Goal: Obtain resource: Download file/media

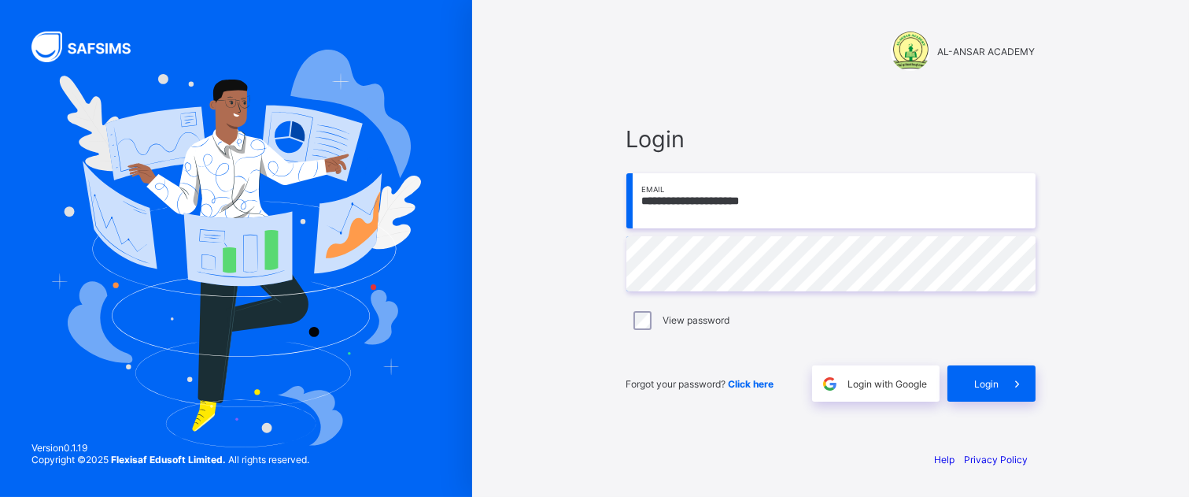
type input "**********"
click at [982, 383] on span "Login" at bounding box center [987, 384] width 24 height 12
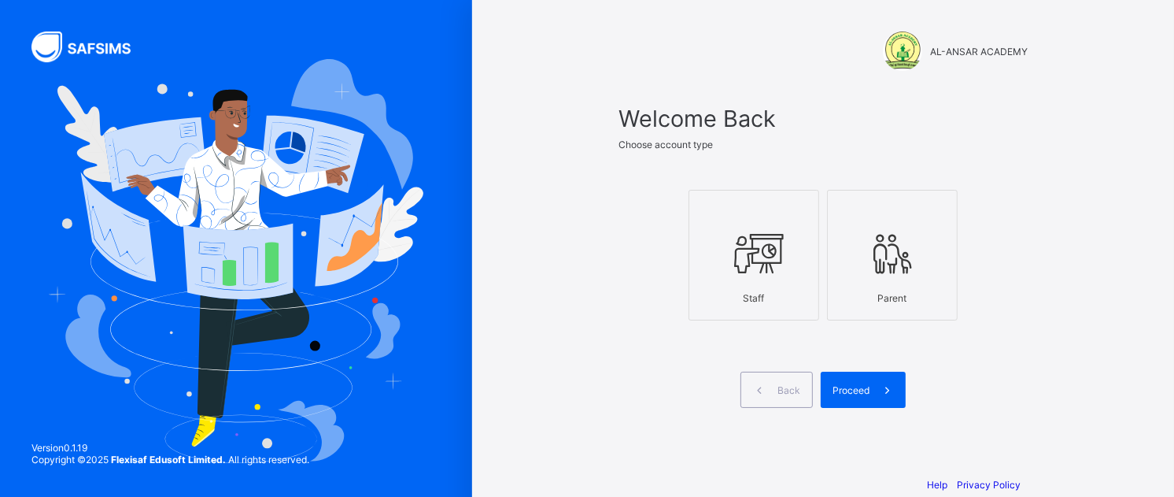
click at [803, 284] on div at bounding box center [753, 253] width 113 height 62
click at [861, 396] on span "Proceed" at bounding box center [851, 390] width 37 height 12
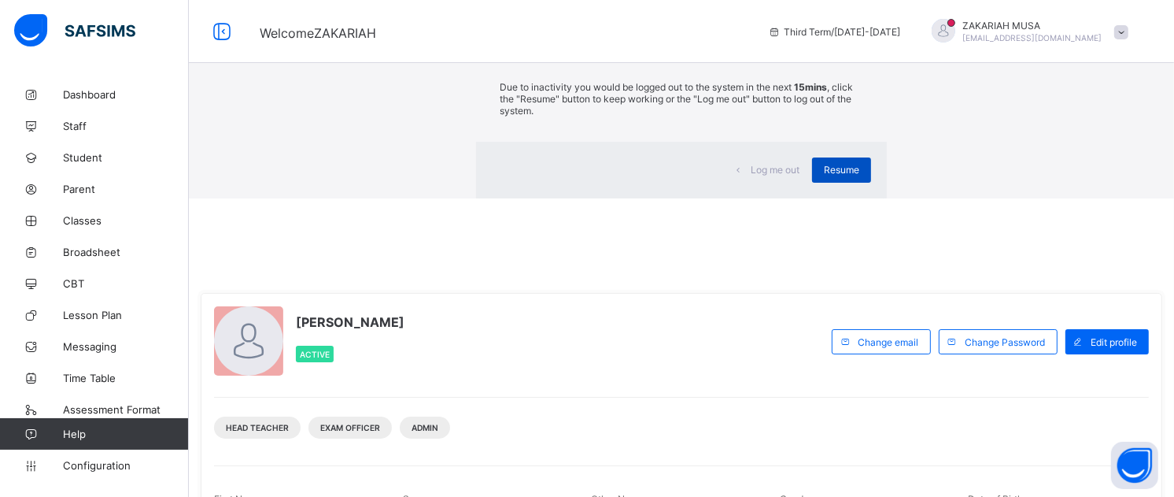
click at [824, 175] on span "Resume" at bounding box center [841, 170] width 35 height 12
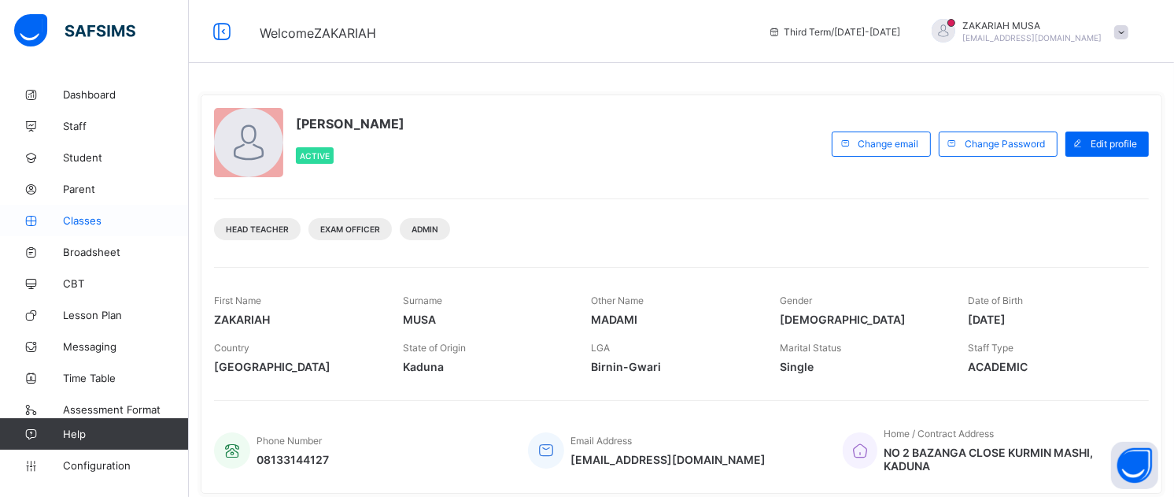
click at [91, 223] on span "Classes" at bounding box center [126, 220] width 126 height 13
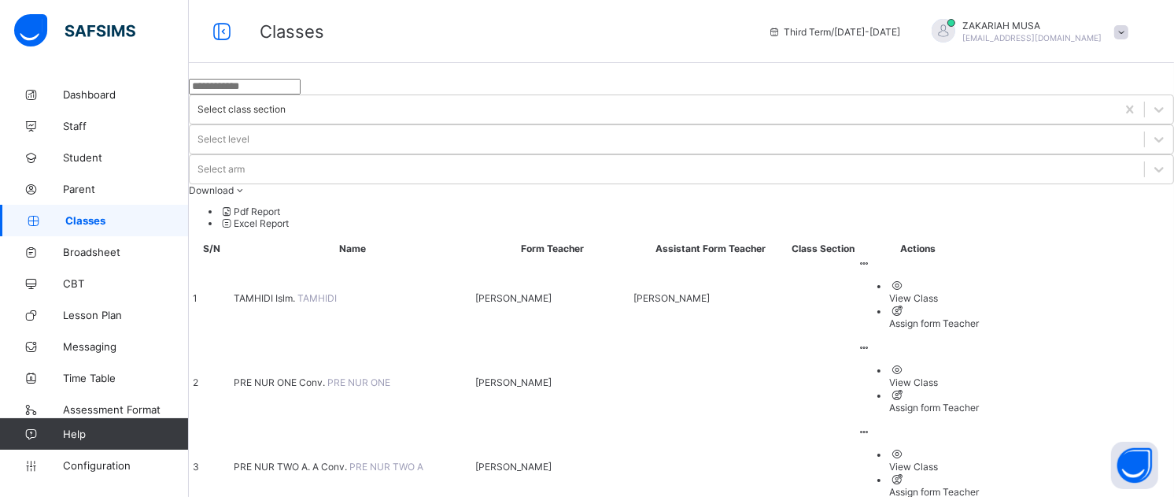
click at [297, 292] on span "[PERSON_NAME]." at bounding box center [266, 298] width 64 height 12
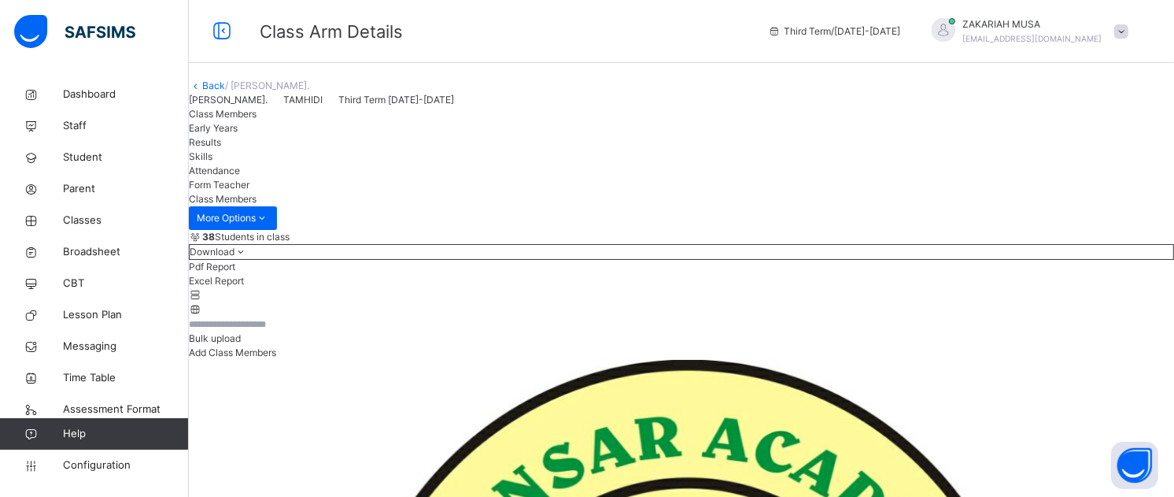
click at [1055, 274] on li "Pdf Report" at bounding box center [681, 267] width 985 height 14
click at [1050, 274] on li "Pdf Report" at bounding box center [681, 267] width 985 height 14
click at [225, 91] on link "Back" at bounding box center [213, 85] width 23 height 12
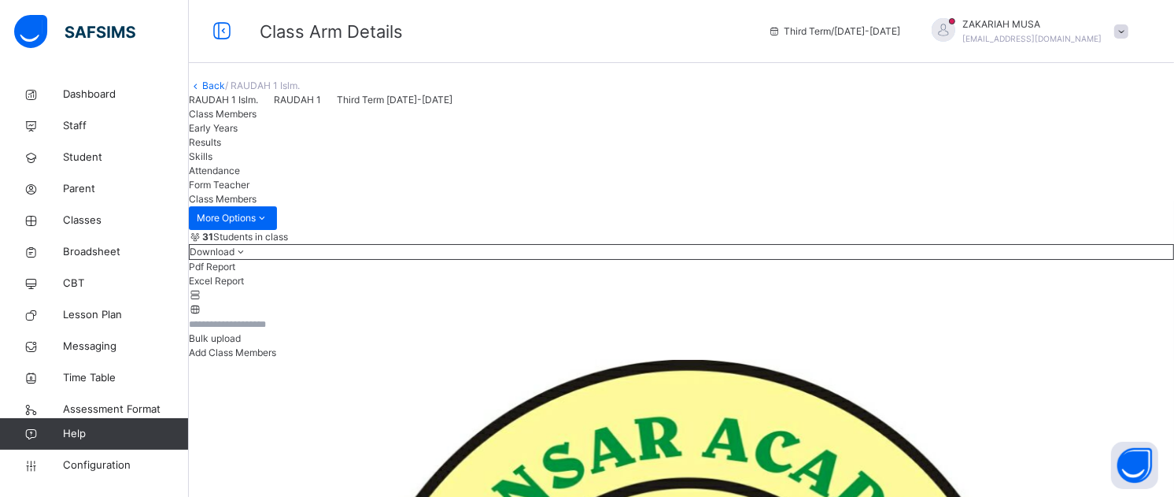
click at [1056, 274] on li "Pdf Report" at bounding box center [681, 267] width 985 height 14
click at [1047, 274] on li "Pdf Report" at bounding box center [681, 267] width 985 height 14
click at [225, 91] on link "Back" at bounding box center [213, 85] width 23 height 12
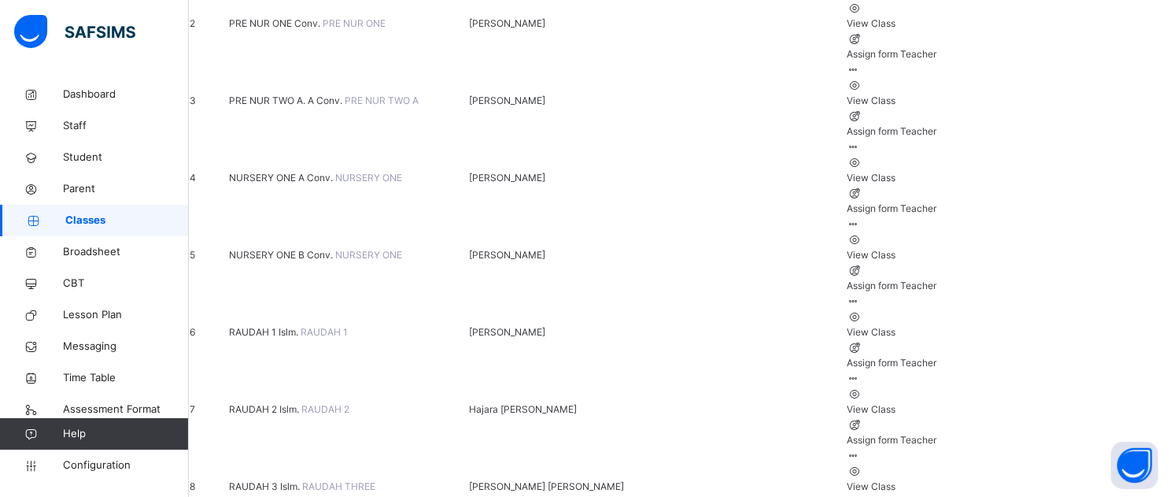
scroll to position [316, 0]
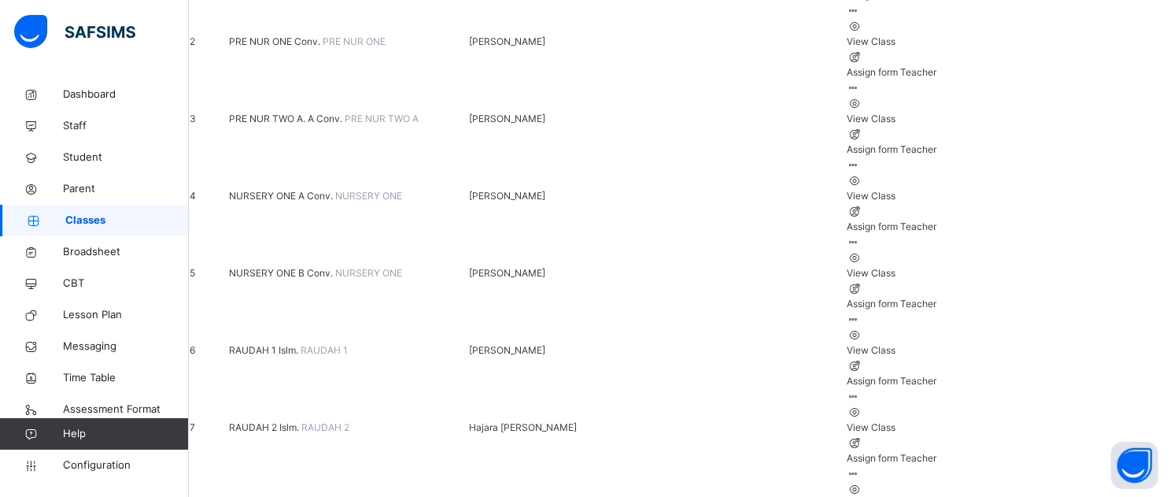
click at [301, 421] on span "RAUDAH 2 Islm." at bounding box center [265, 427] width 72 height 12
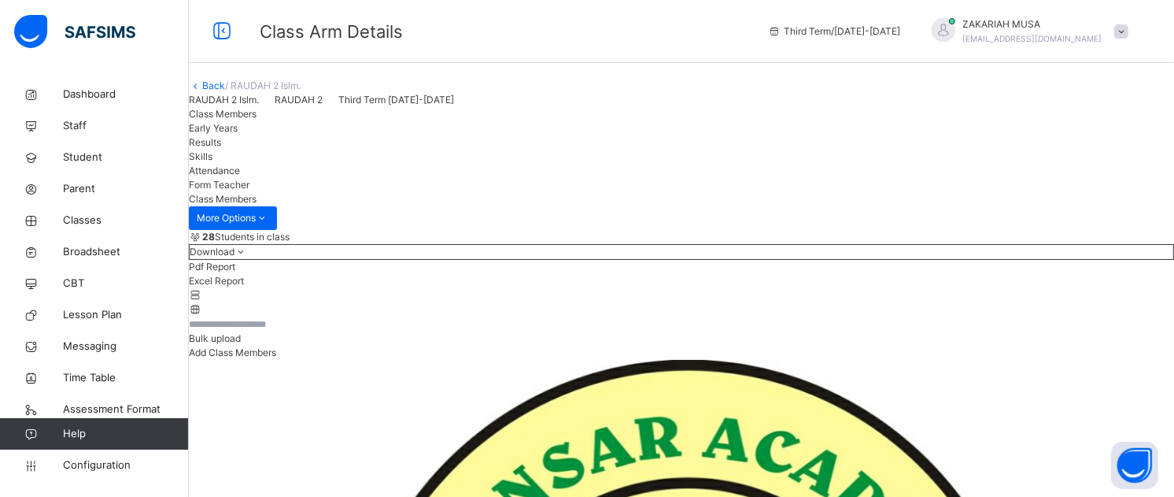
click at [1050, 274] on li "Pdf Report" at bounding box center [681, 267] width 985 height 14
click at [225, 91] on link "Back" at bounding box center [213, 85] width 23 height 12
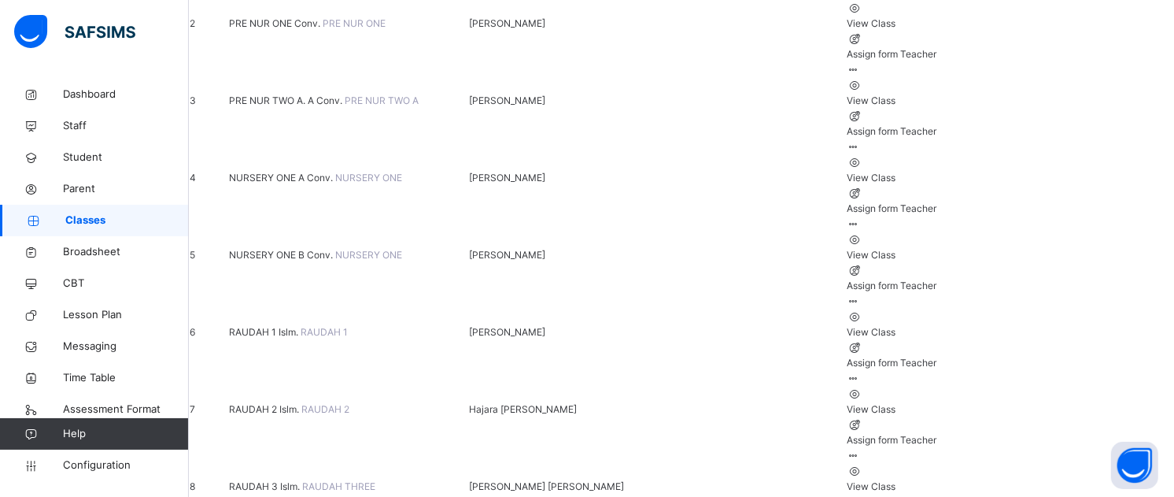
scroll to position [337, 0]
click at [302, 477] on span "RAUDAH 3 Islm." at bounding box center [265, 483] width 73 height 12
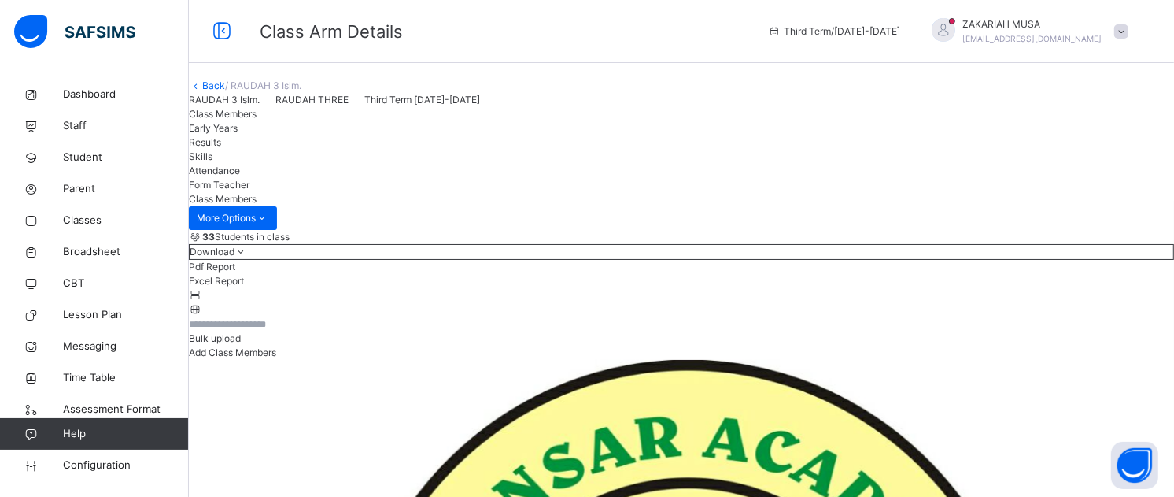
click at [1049, 274] on li "Pdf Report" at bounding box center [681, 267] width 985 height 14
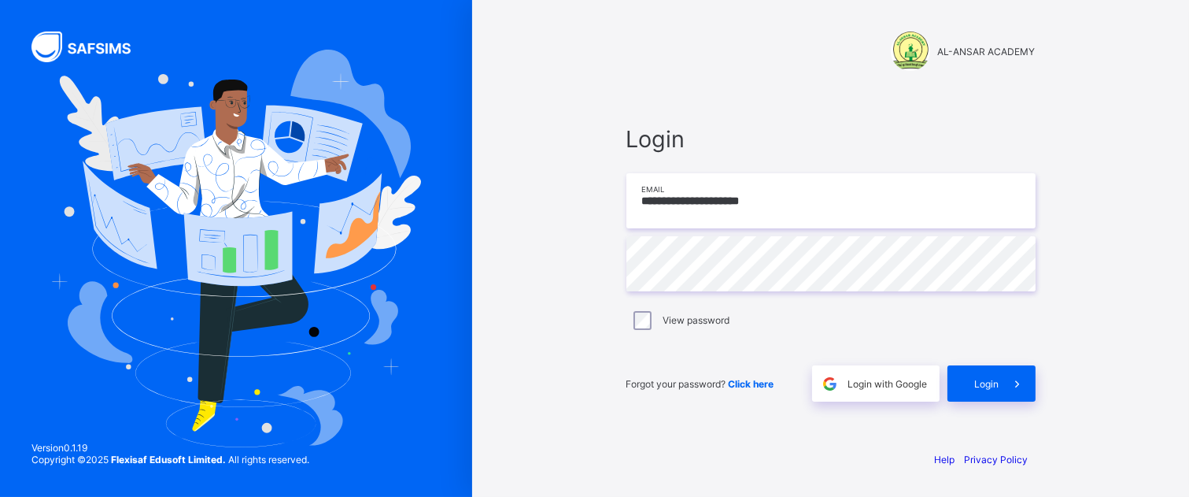
click at [737, 217] on input "**********" at bounding box center [830, 200] width 409 height 55
type input "**********"
click at [1002, 382] on span at bounding box center [1017, 383] width 36 height 36
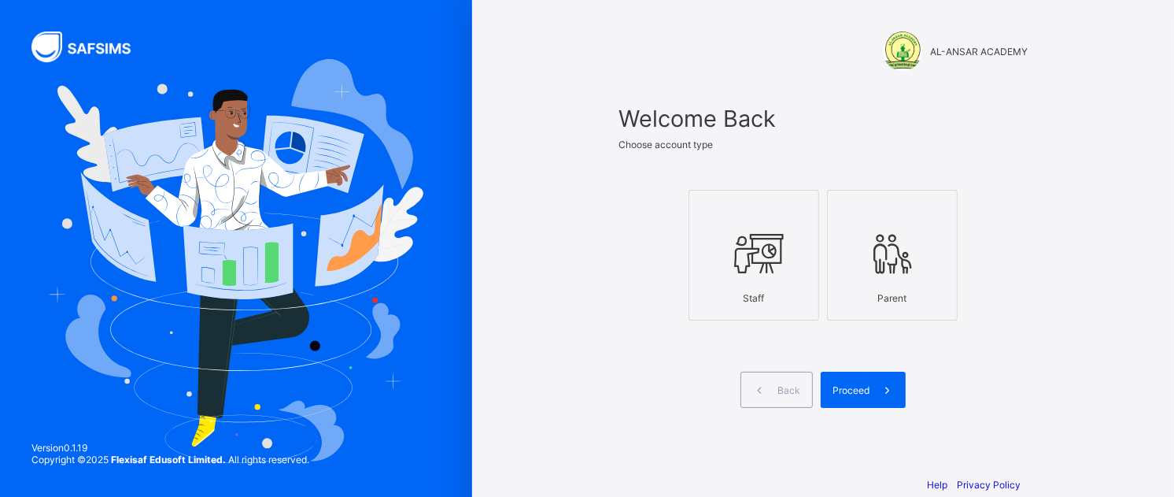
click at [760, 264] on icon at bounding box center [753, 253] width 55 height 47
click at [866, 396] on span "Proceed" at bounding box center [851, 390] width 37 height 12
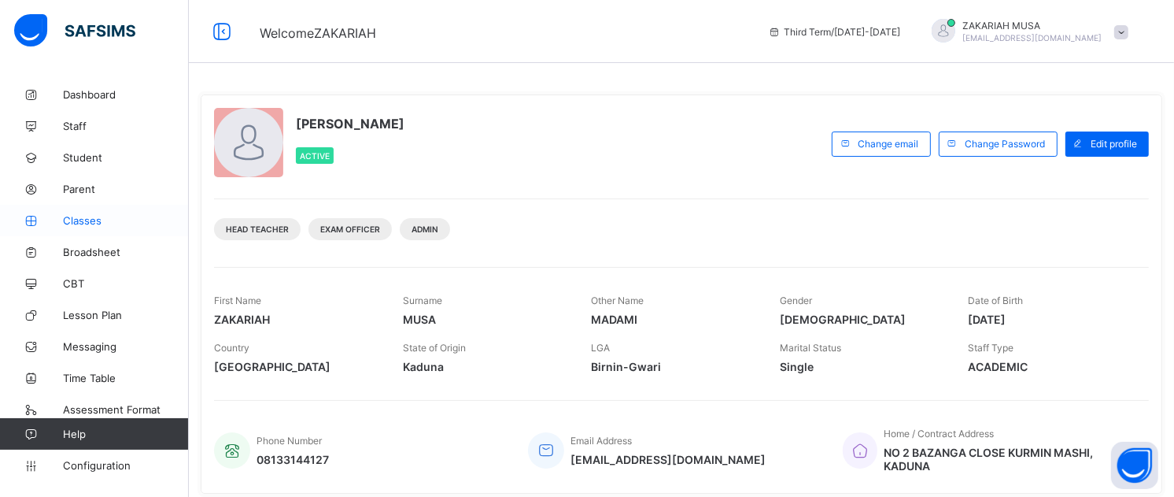
click at [79, 215] on span "Classes" at bounding box center [126, 220] width 126 height 13
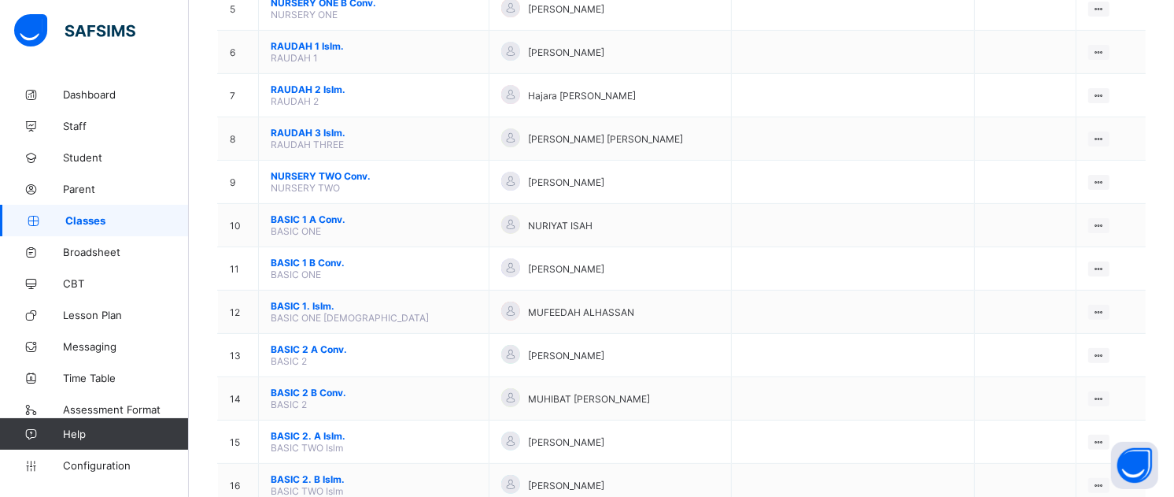
scroll to position [374, 0]
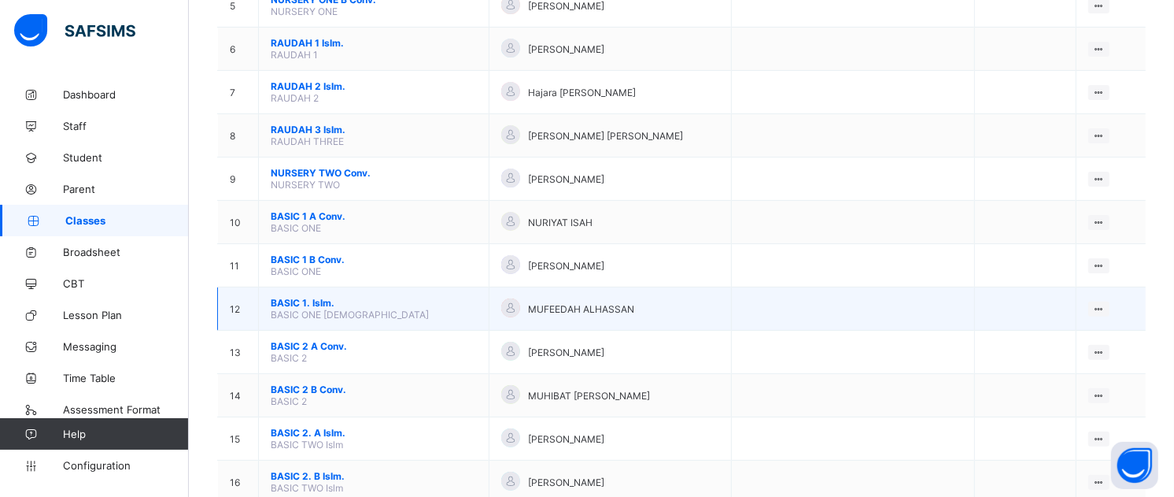
click at [292, 308] on span "BASIC 1. Islm." at bounding box center [374, 303] width 206 height 12
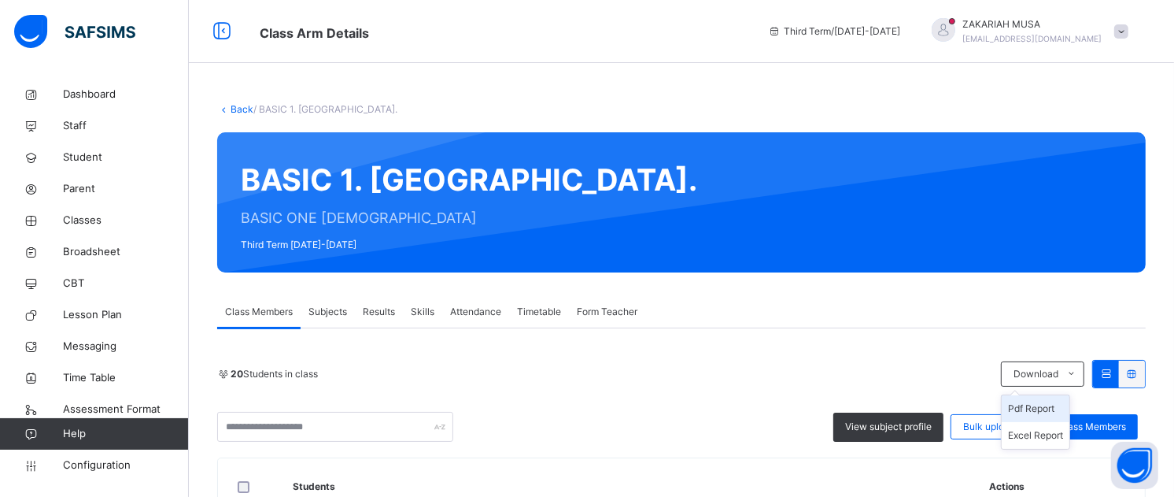
click at [1044, 411] on li "Pdf Report" at bounding box center [1036, 408] width 68 height 27
click at [1051, 409] on li "Pdf Report" at bounding box center [1036, 408] width 68 height 27
click at [239, 110] on link "Back" at bounding box center [242, 109] width 23 height 12
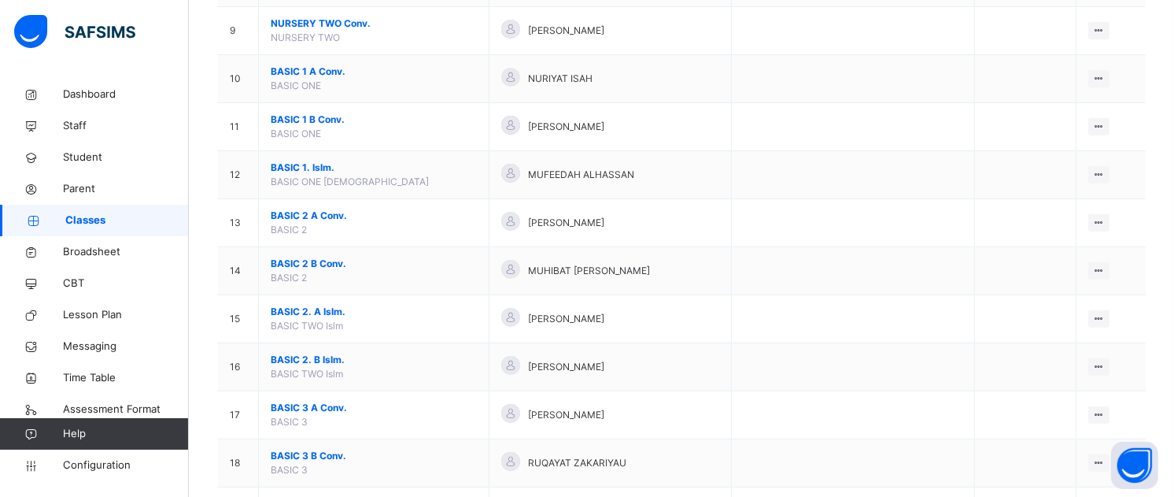
scroll to position [572, 0]
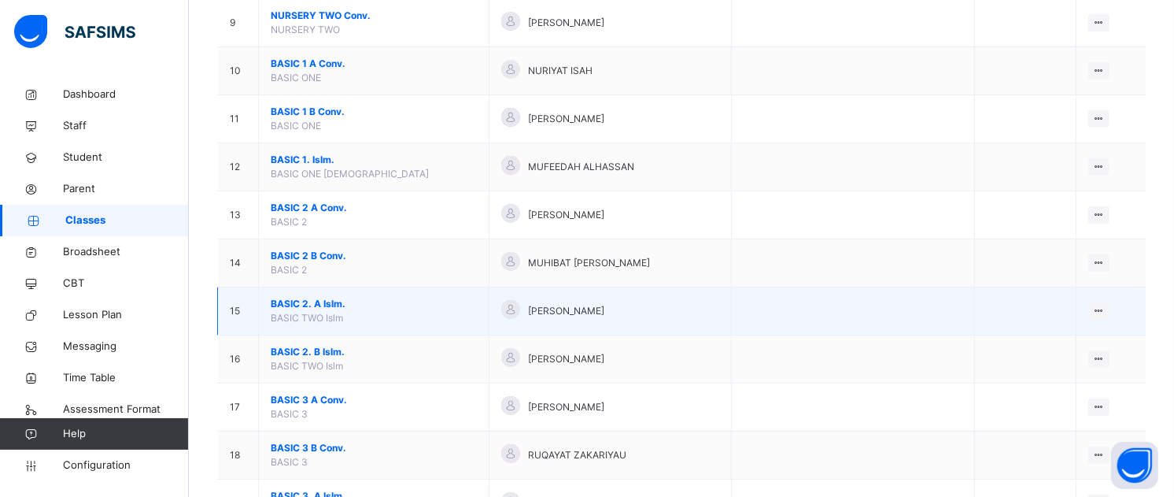
click at [297, 303] on span "BASIC 2. A Islm." at bounding box center [374, 304] width 206 height 14
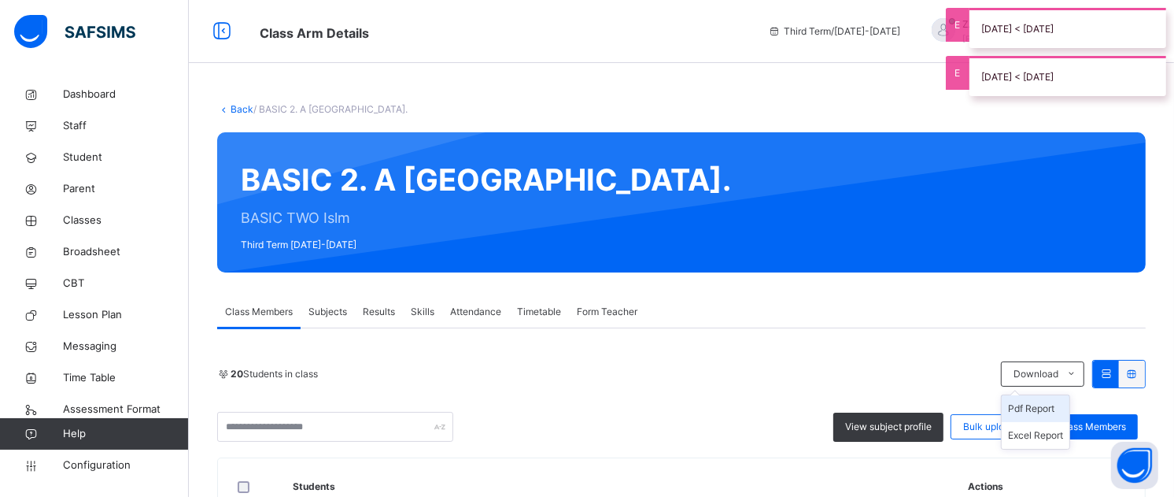
click at [1050, 408] on li "Pdf Report" at bounding box center [1036, 408] width 68 height 27
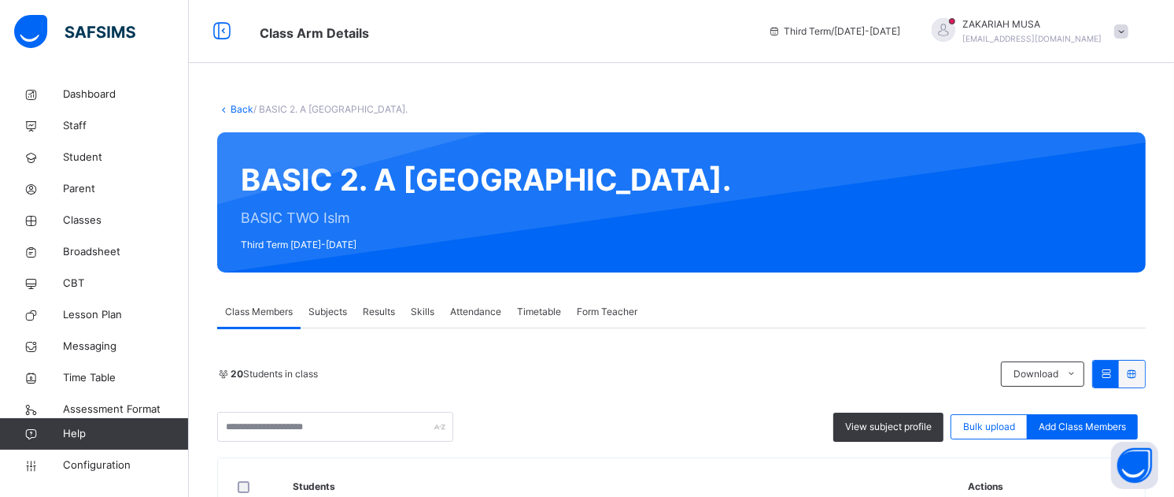
click at [237, 110] on link "Back" at bounding box center [242, 109] width 23 height 12
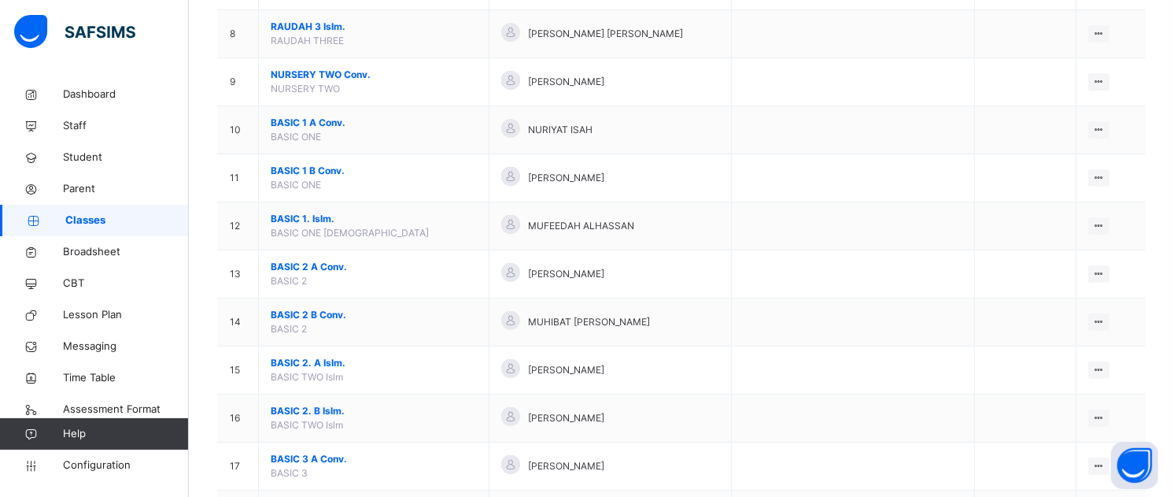
scroll to position [528, 0]
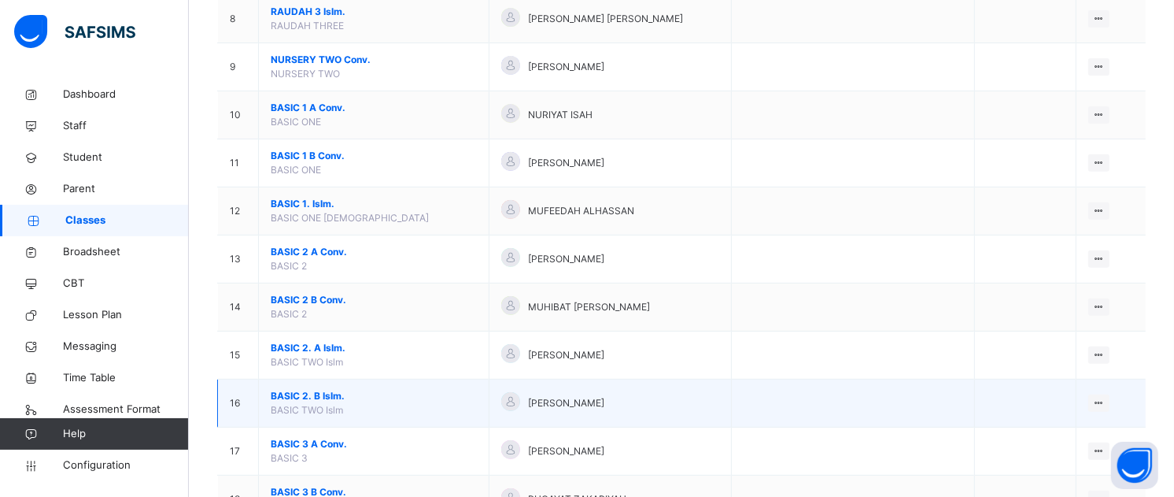
click at [310, 394] on span "BASIC 2. B Islm." at bounding box center [374, 396] width 206 height 14
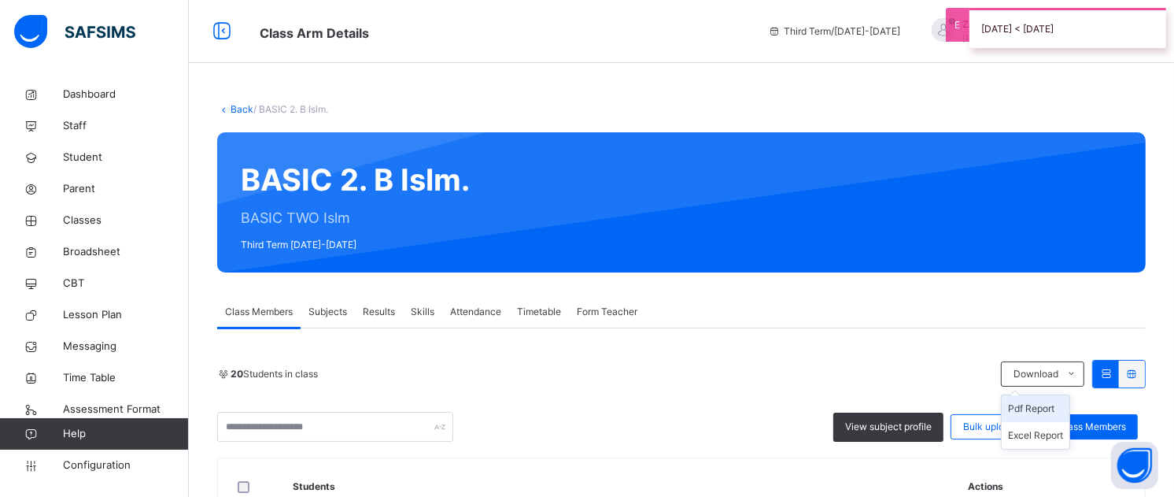
click at [1051, 407] on li "Pdf Report" at bounding box center [1036, 408] width 68 height 27
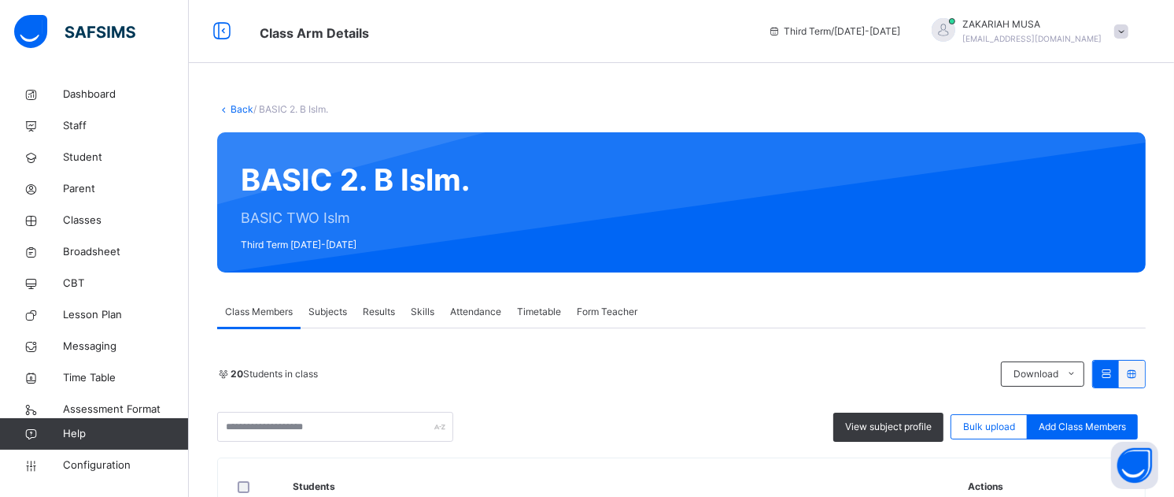
click at [241, 109] on link "Back" at bounding box center [242, 109] width 23 height 12
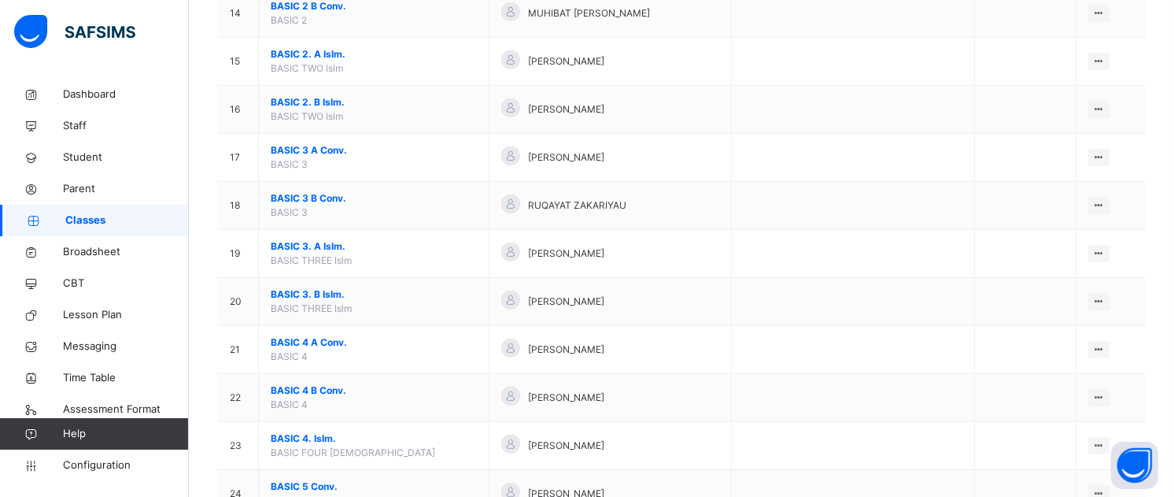
scroll to position [825, 0]
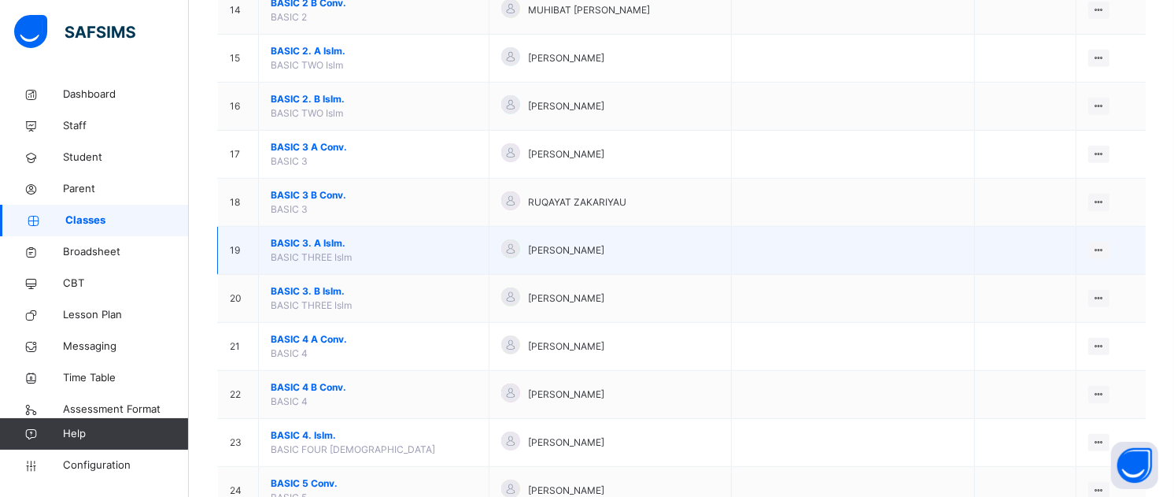
click at [330, 242] on span "BASIC 3. A Islm." at bounding box center [374, 243] width 206 height 14
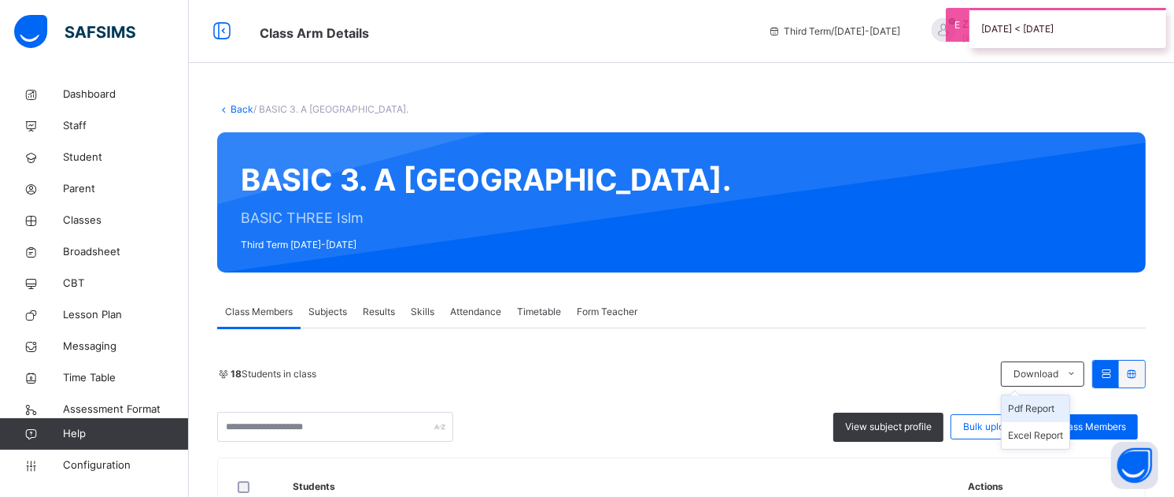
click at [1043, 412] on li "Pdf Report" at bounding box center [1036, 408] width 68 height 27
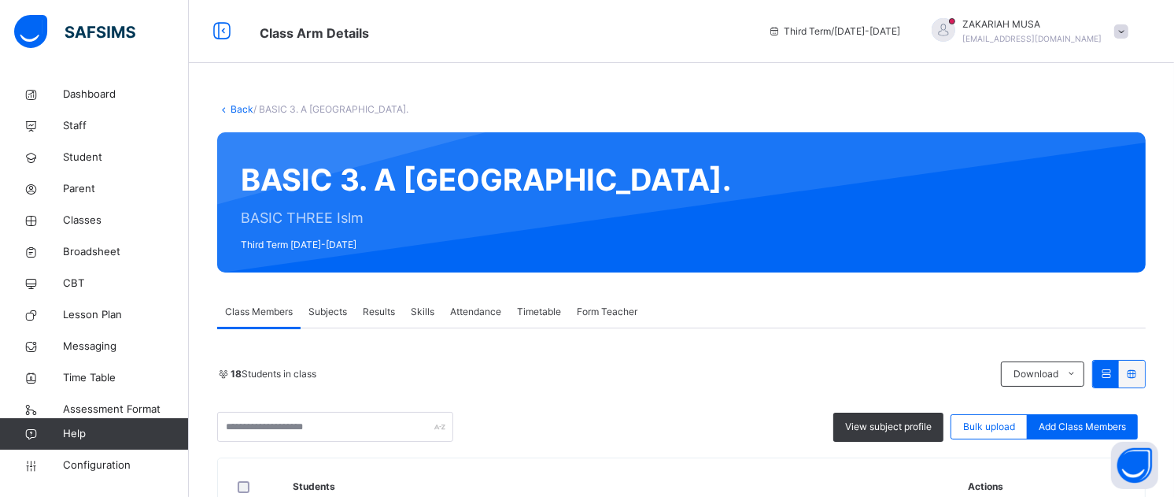
click at [234, 108] on link "Back" at bounding box center [242, 109] width 23 height 12
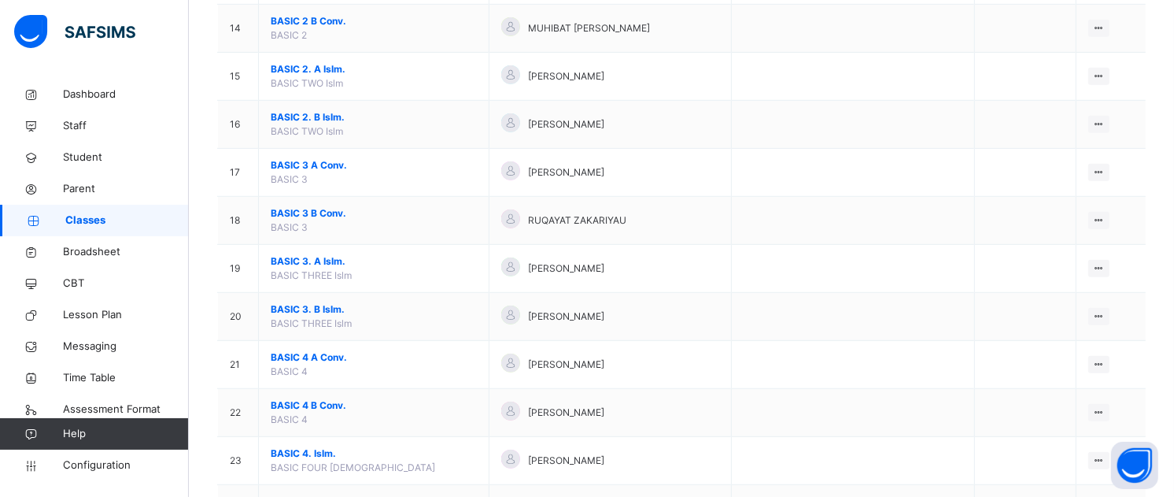
scroll to position [851, 0]
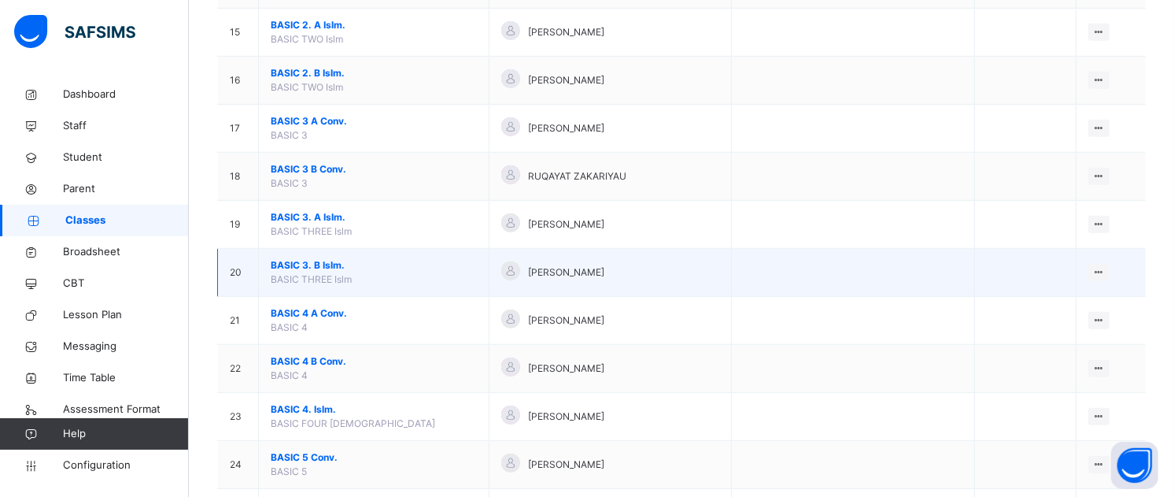
click at [308, 271] on span "BASIC 3. B Islm." at bounding box center [374, 265] width 206 height 14
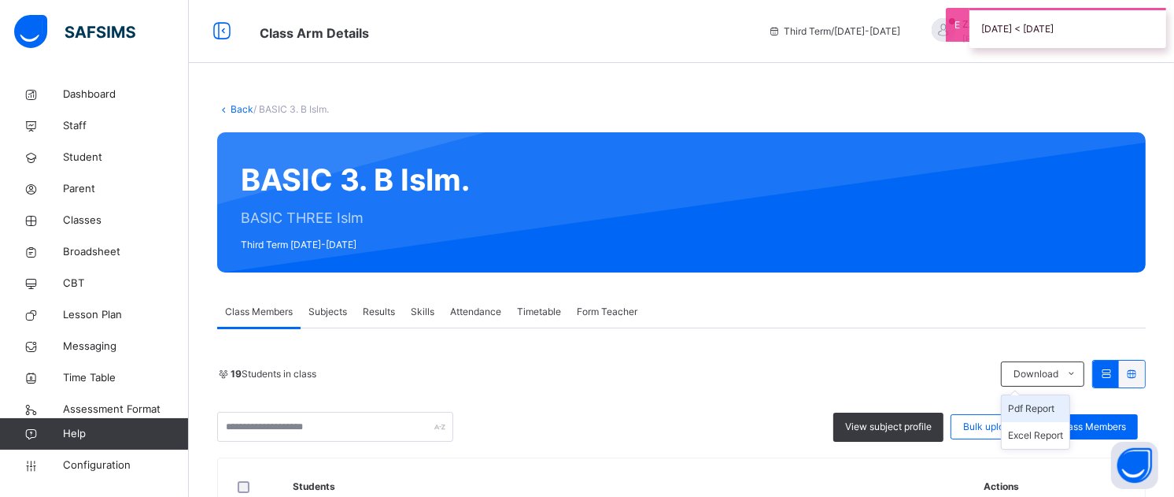
click at [1056, 408] on li "Pdf Report" at bounding box center [1036, 408] width 68 height 27
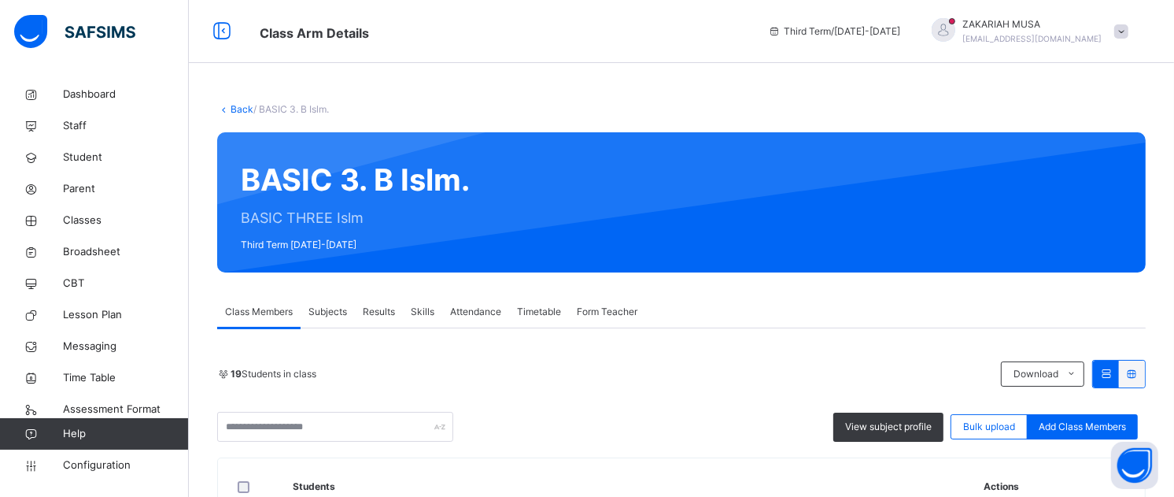
click at [234, 110] on link "Back" at bounding box center [242, 109] width 23 height 12
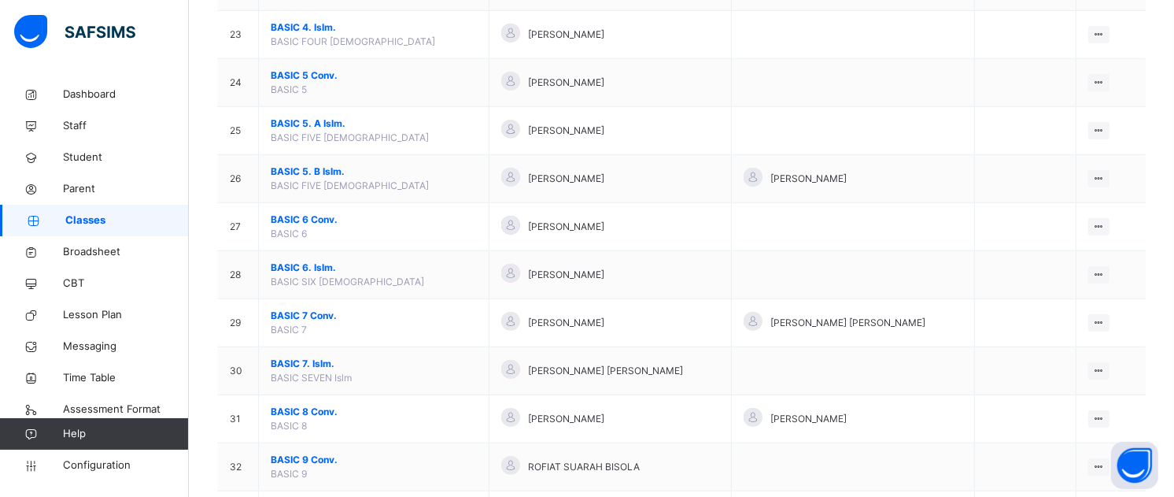
scroll to position [1198, 0]
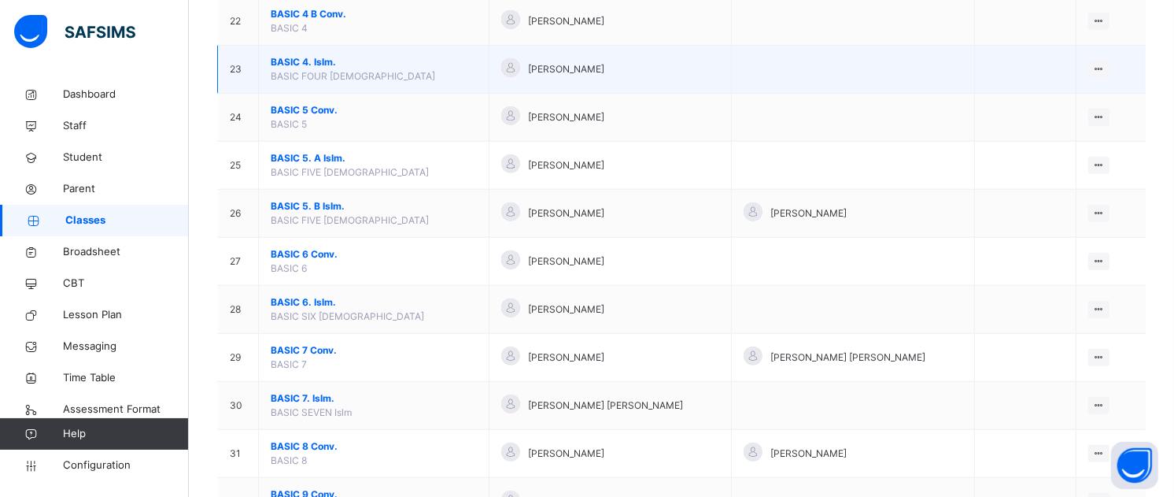
click at [309, 67] on span "BASIC 4. Islm." at bounding box center [374, 62] width 206 height 14
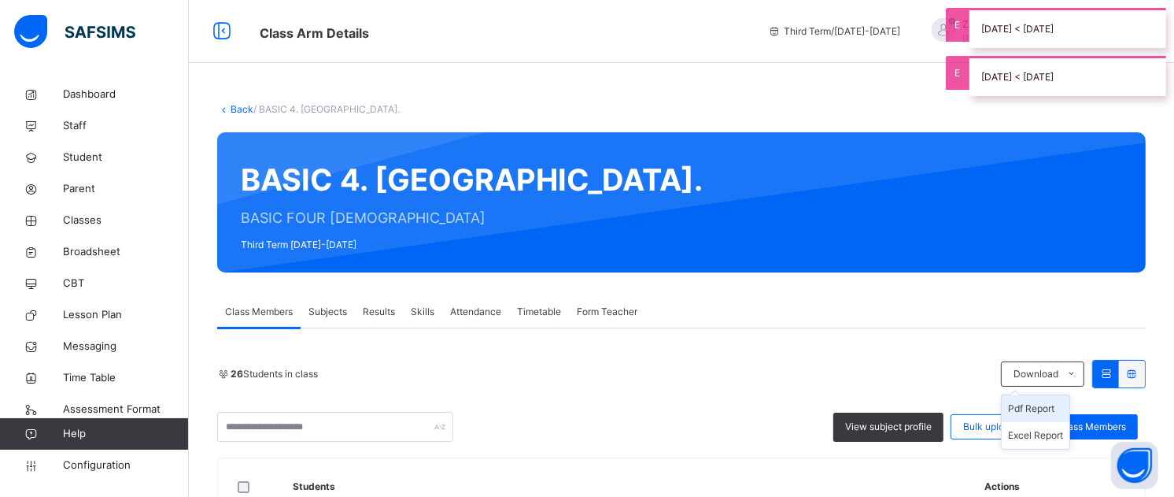
click at [1050, 408] on li "Pdf Report" at bounding box center [1036, 408] width 68 height 27
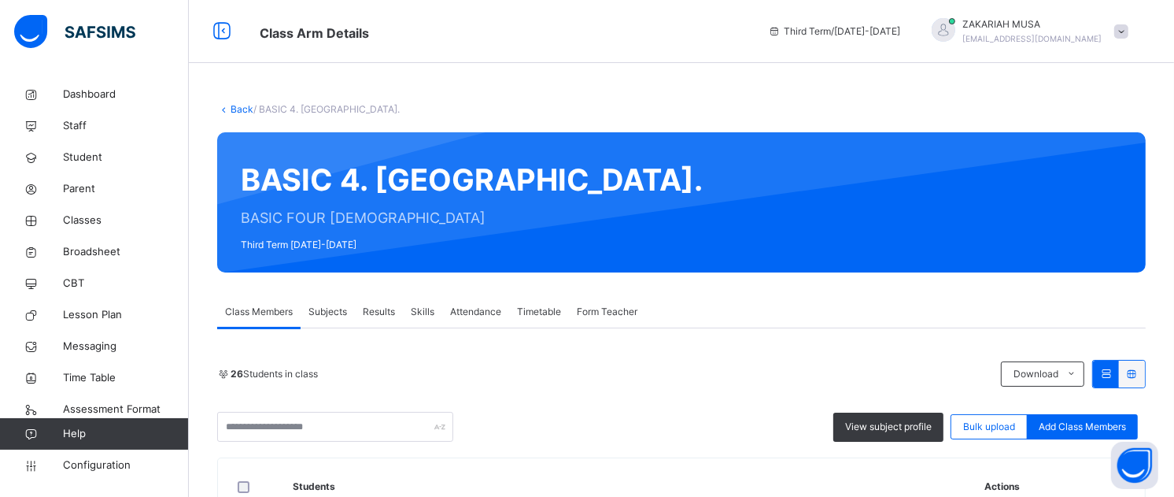
click at [233, 108] on link "Back" at bounding box center [242, 109] width 23 height 12
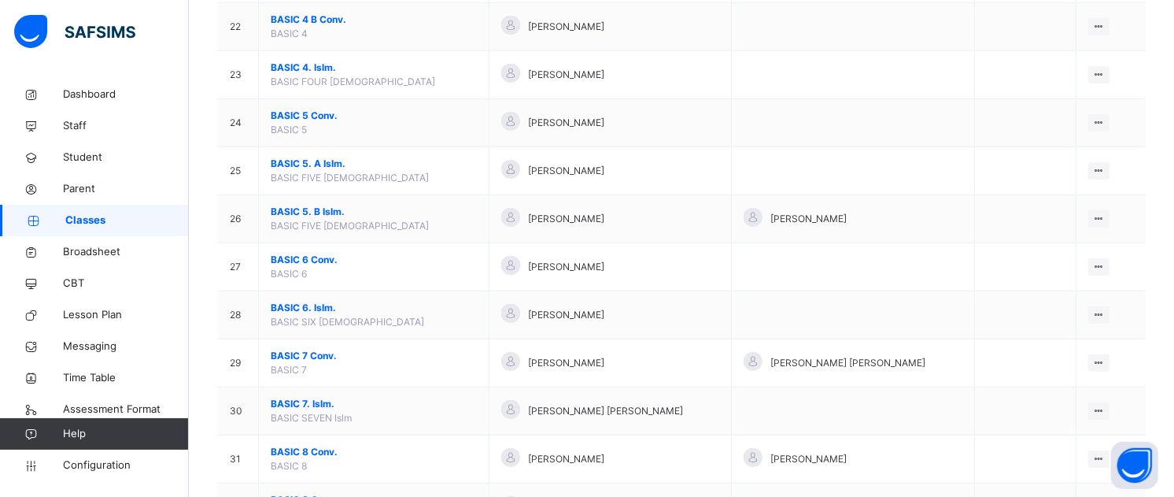
scroll to position [1188, 0]
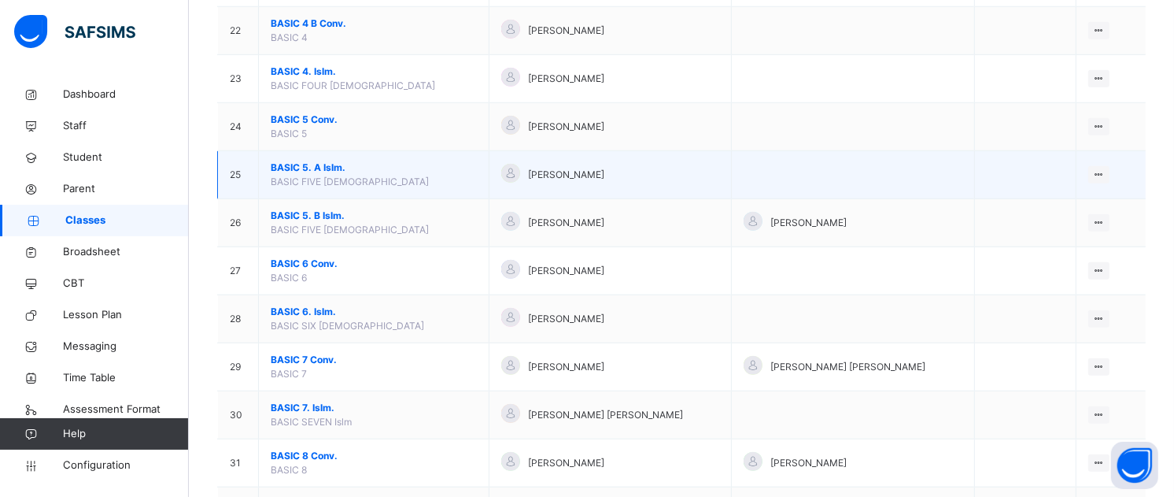
click at [334, 168] on span "BASIC 5. A Islm." at bounding box center [374, 168] width 206 height 14
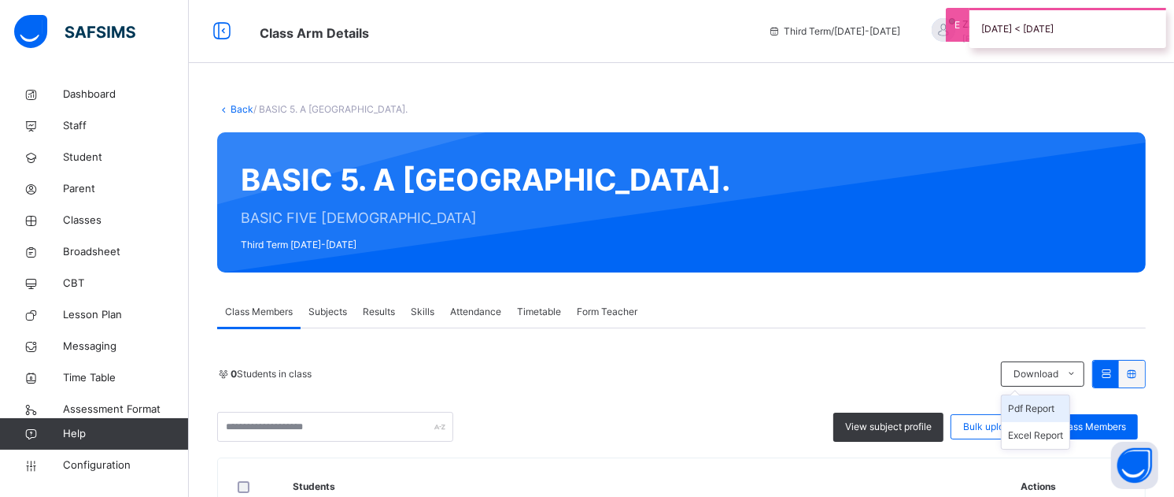
click at [1051, 409] on li "Pdf Report" at bounding box center [1036, 408] width 68 height 27
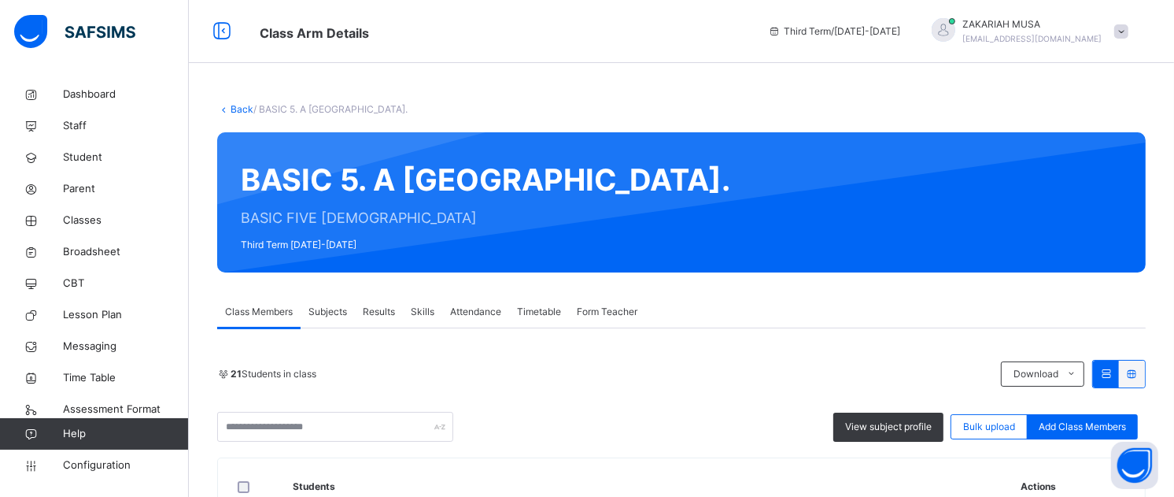
click at [241, 107] on link "Back" at bounding box center [242, 109] width 23 height 12
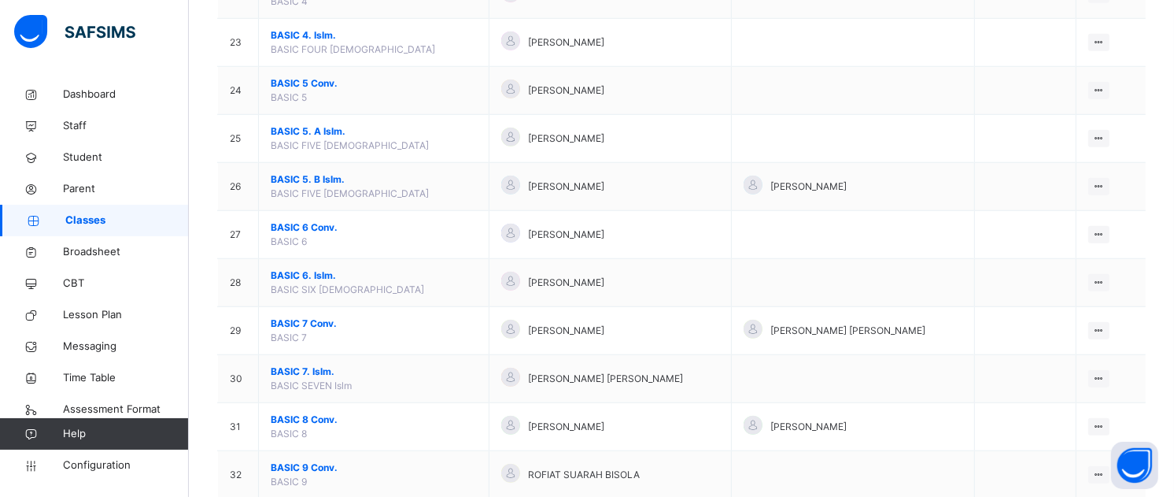
scroll to position [1232, 0]
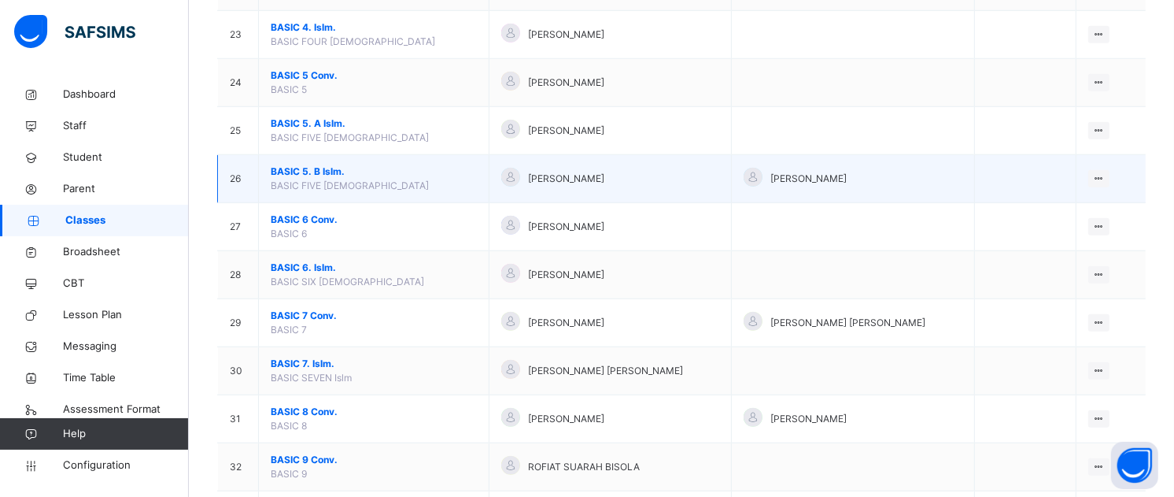
click at [339, 168] on span "BASIC 5. B Islm." at bounding box center [374, 171] width 206 height 14
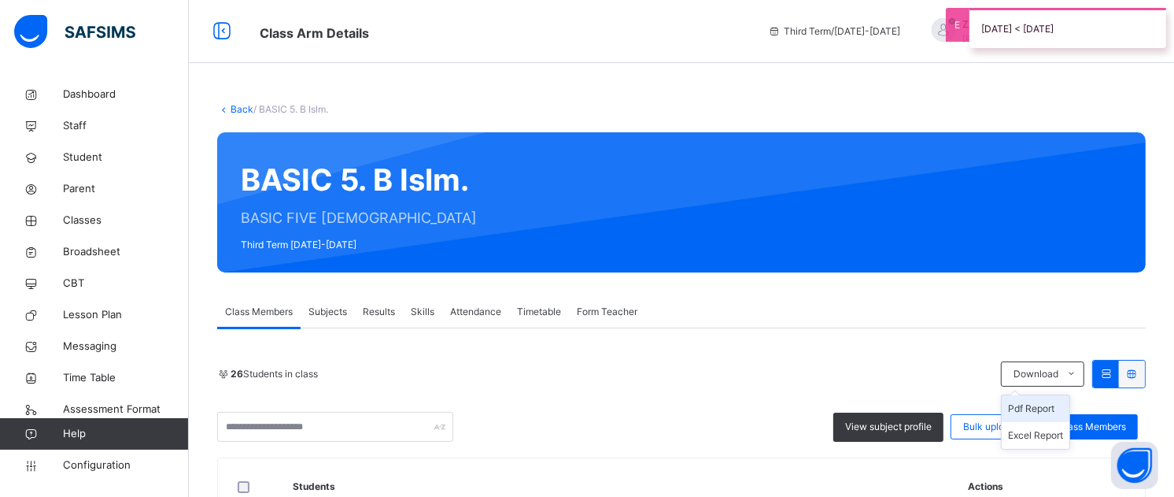
click at [1039, 408] on li "Pdf Report" at bounding box center [1036, 408] width 68 height 27
click at [232, 107] on link "Back" at bounding box center [242, 109] width 23 height 12
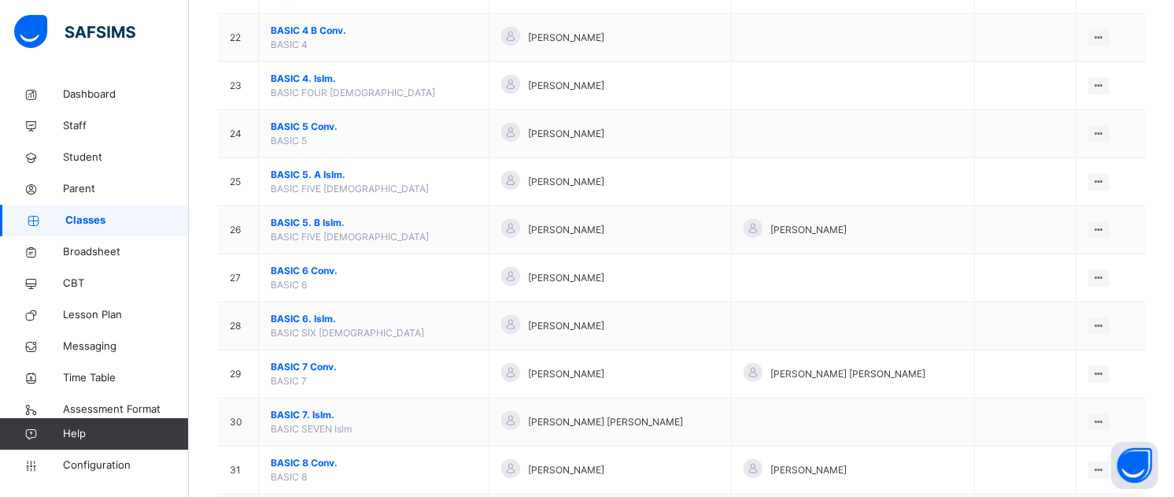
scroll to position [1361, 0]
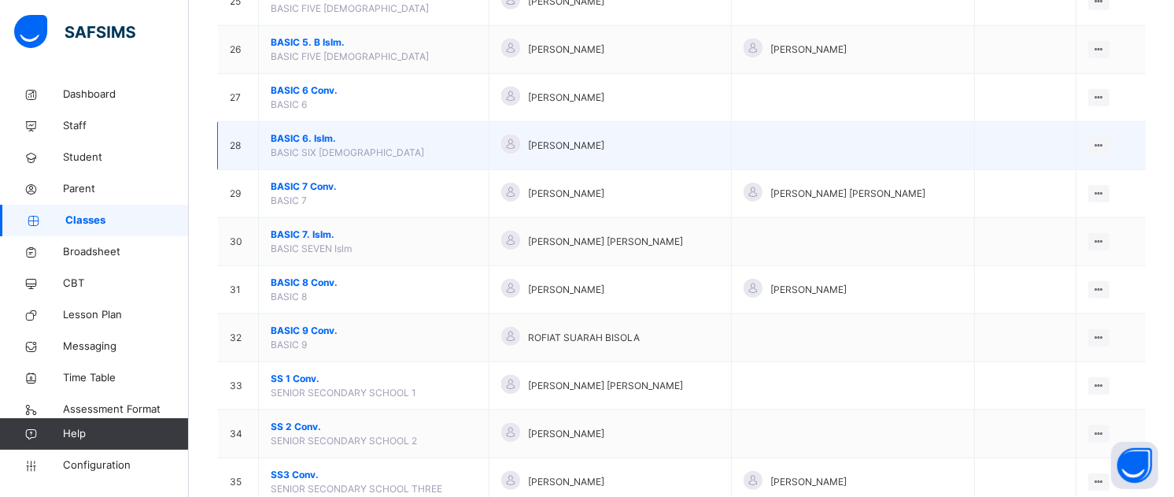
click at [315, 144] on span "BASIC 6. Islm." at bounding box center [374, 138] width 206 height 14
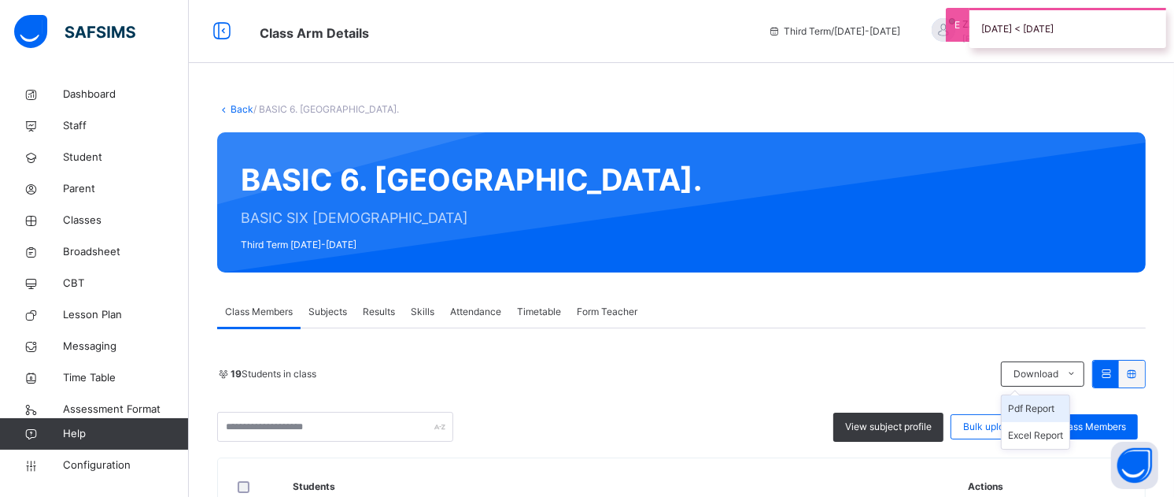
click at [1051, 408] on li "Pdf Report" at bounding box center [1036, 408] width 68 height 27
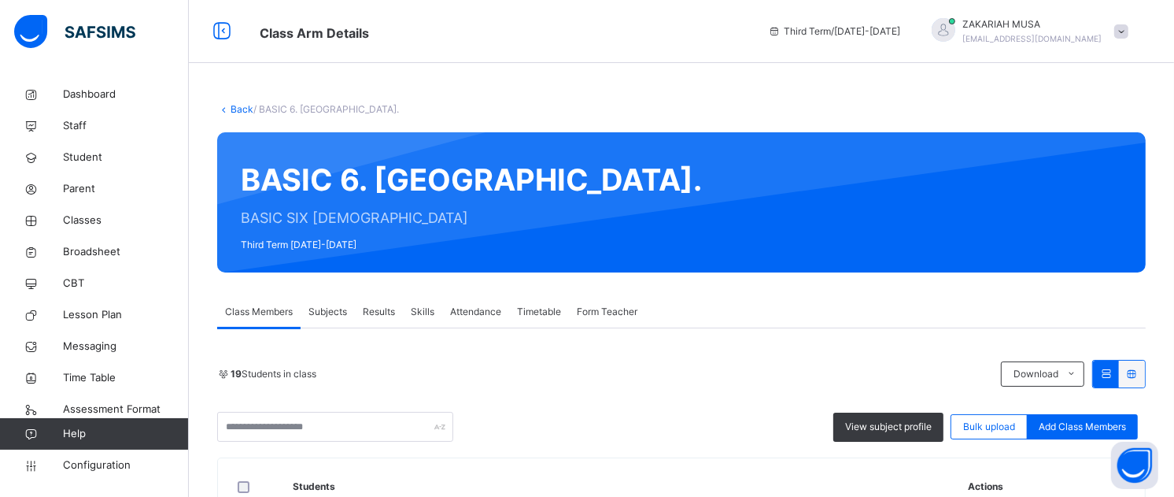
click at [244, 109] on link "Back" at bounding box center [242, 109] width 23 height 12
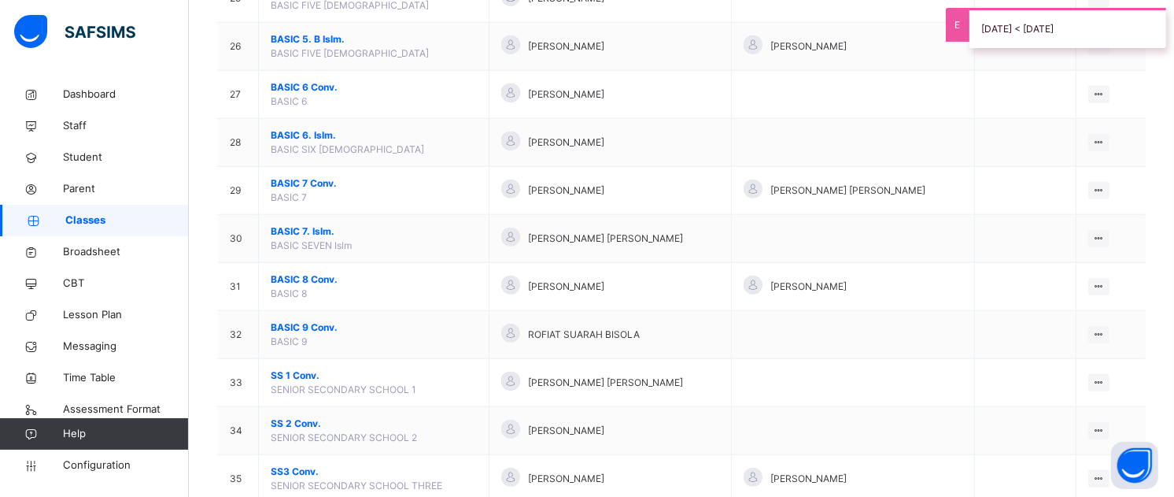
scroll to position [1368, 0]
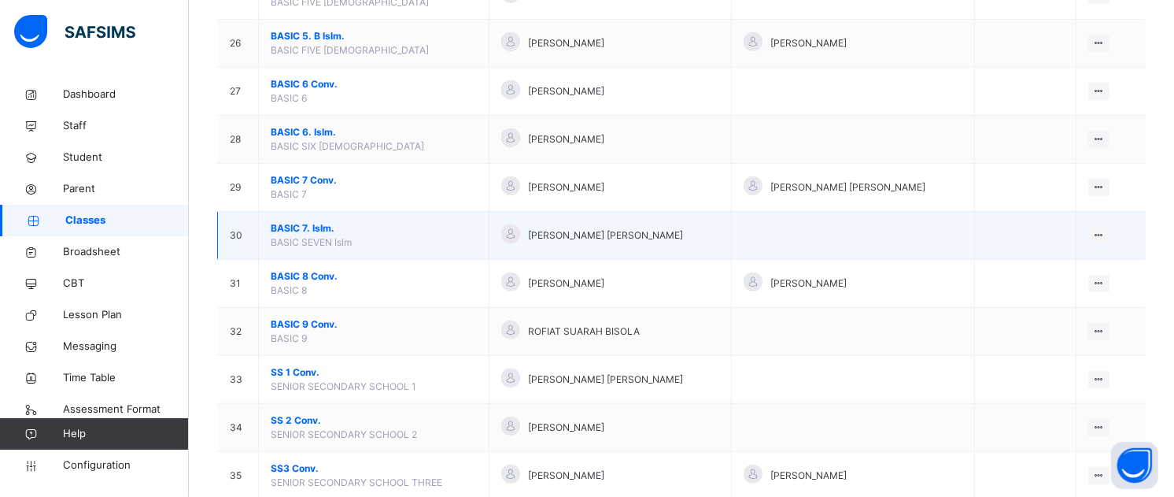
click at [334, 225] on span "BASIC 7. Islm." at bounding box center [374, 228] width 206 height 14
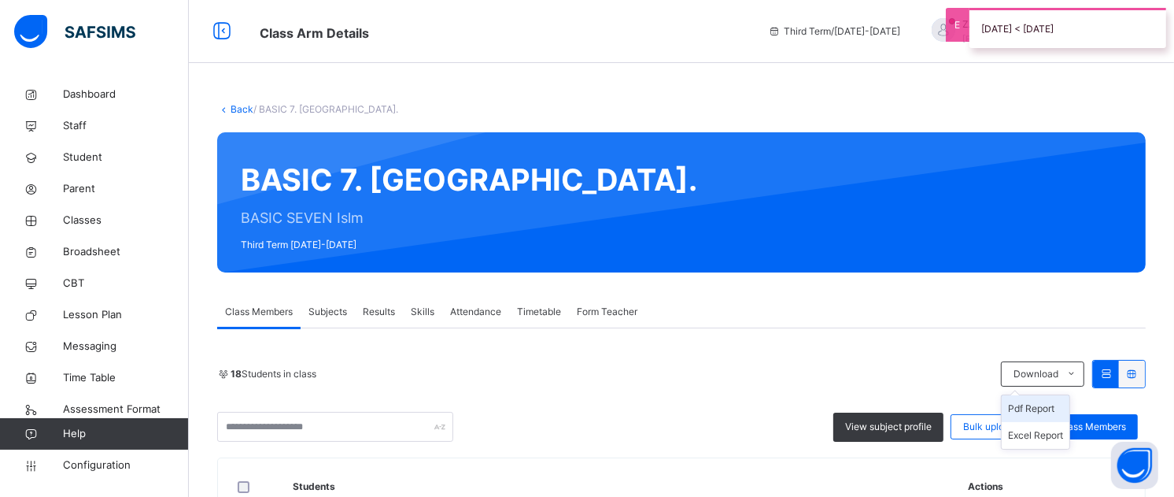
click at [1052, 408] on li "Pdf Report" at bounding box center [1036, 408] width 68 height 27
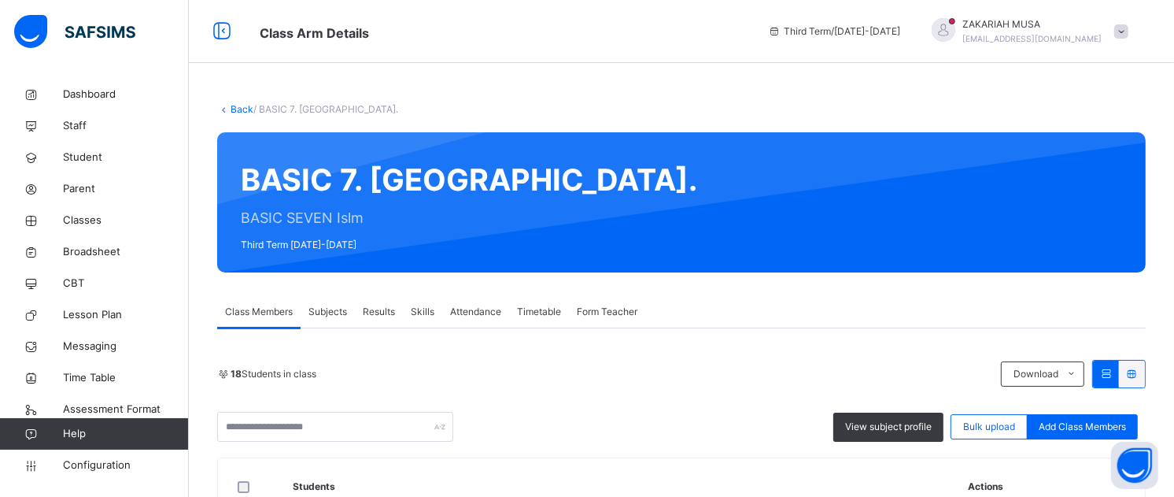
click at [234, 105] on link "Back" at bounding box center [242, 109] width 23 height 12
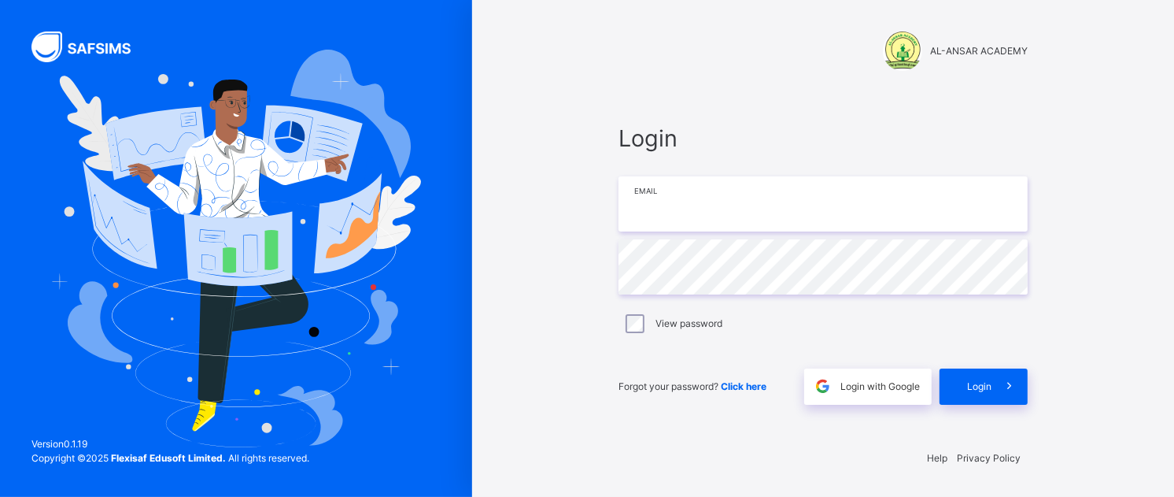
type input "**********"
